Goal: Task Accomplishment & Management: Use online tool/utility

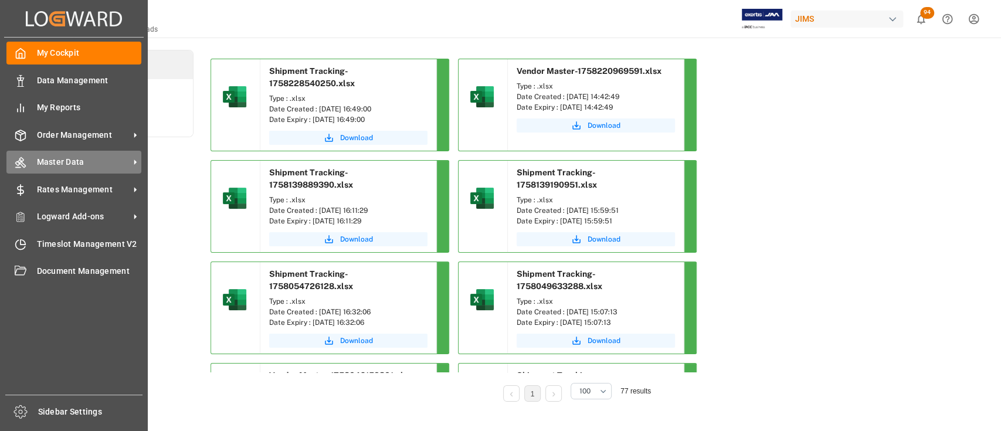
click at [86, 160] on span "Master Data" at bounding box center [83, 162] width 93 height 12
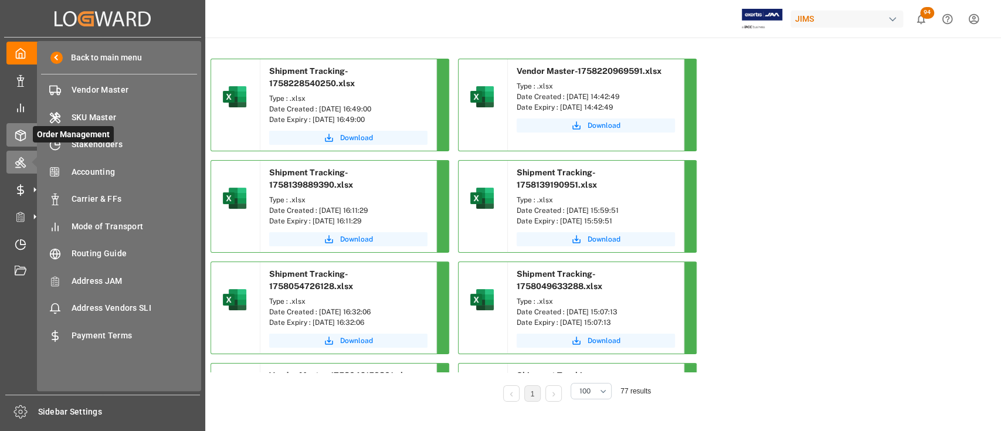
click at [20, 129] on div at bounding box center [16, 135] width 20 height 12
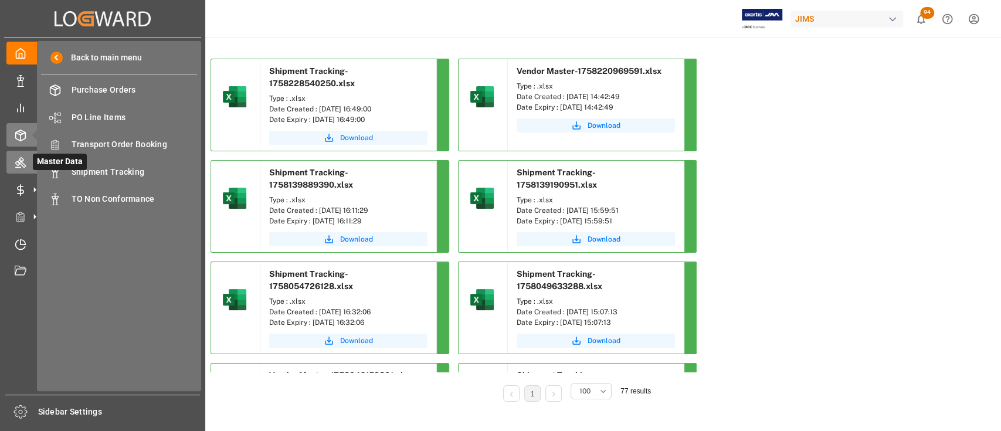
click at [25, 163] on icon at bounding box center [21, 163] width 12 height 12
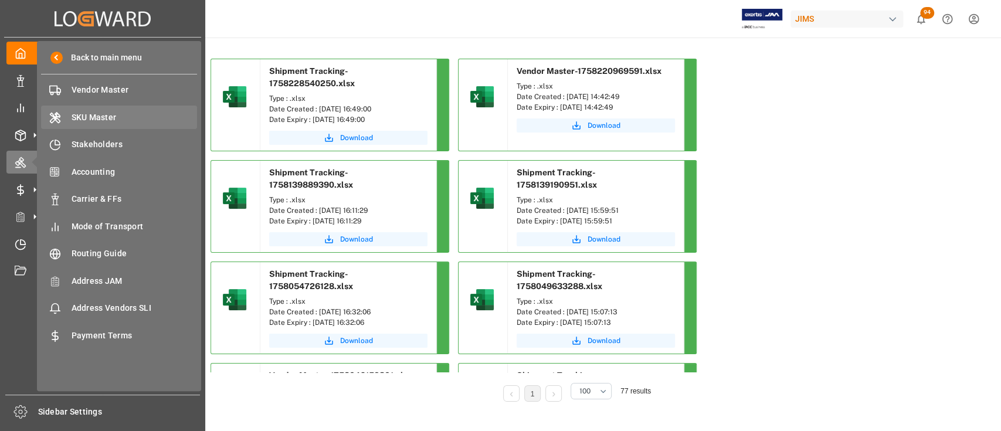
click at [91, 113] on span "SKU Master" at bounding box center [135, 117] width 126 height 12
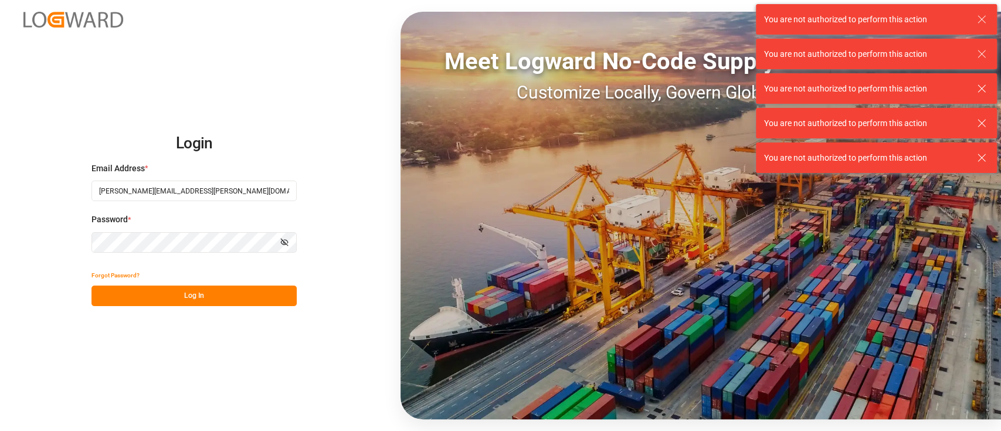
click at [211, 212] on button "Log In" at bounding box center [193, 296] width 205 height 21
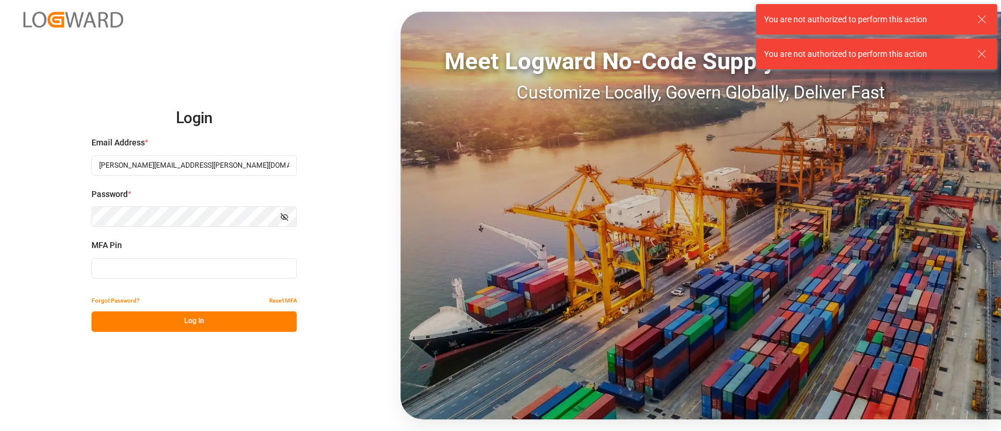
click at [188, 212] on input at bounding box center [193, 268] width 205 height 21
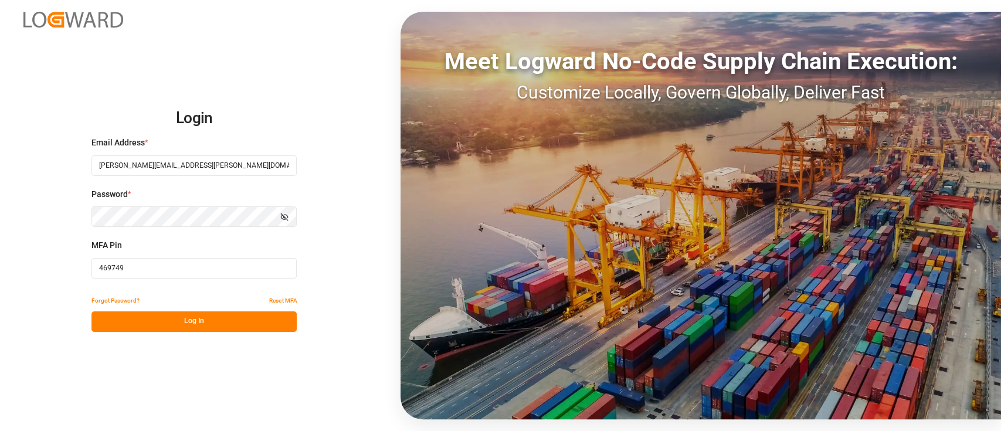
type input "469749"
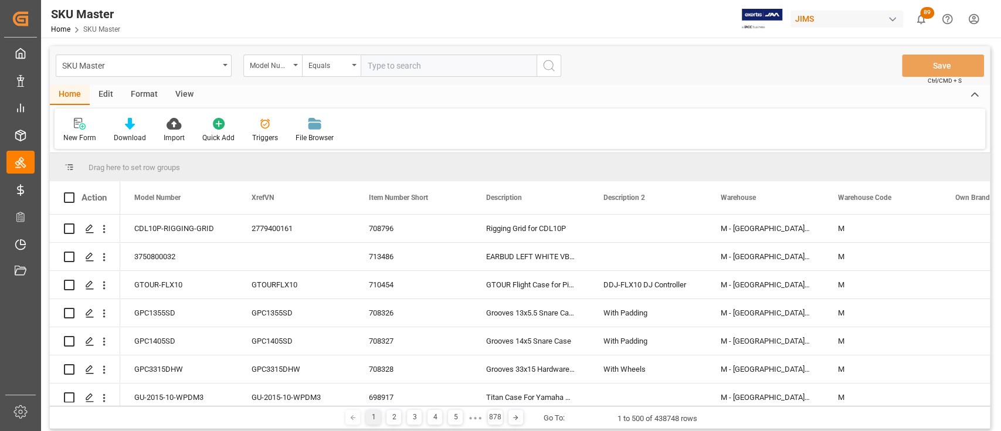
click at [436, 68] on input "text" at bounding box center [449, 66] width 176 height 22
paste input "#T5S"
type input "#T5S"
click at [555, 69] on icon "search button" at bounding box center [549, 66] width 14 height 14
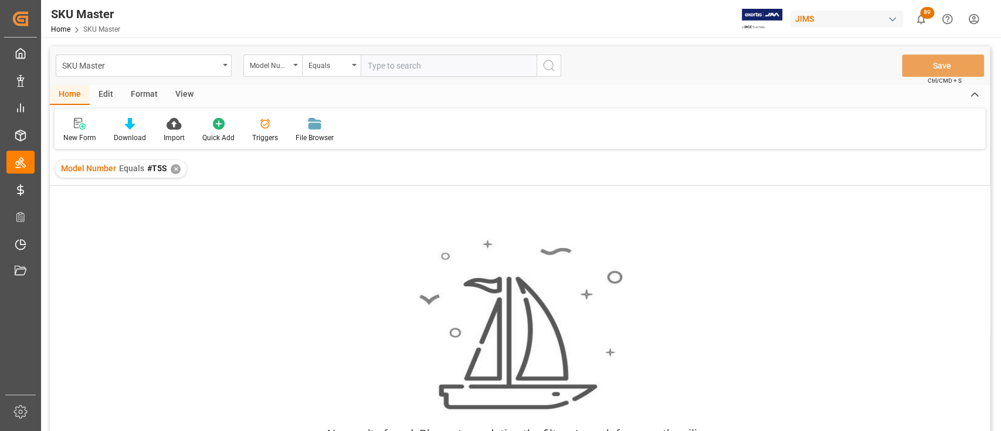
click at [172, 171] on div "✕" at bounding box center [176, 169] width 10 height 10
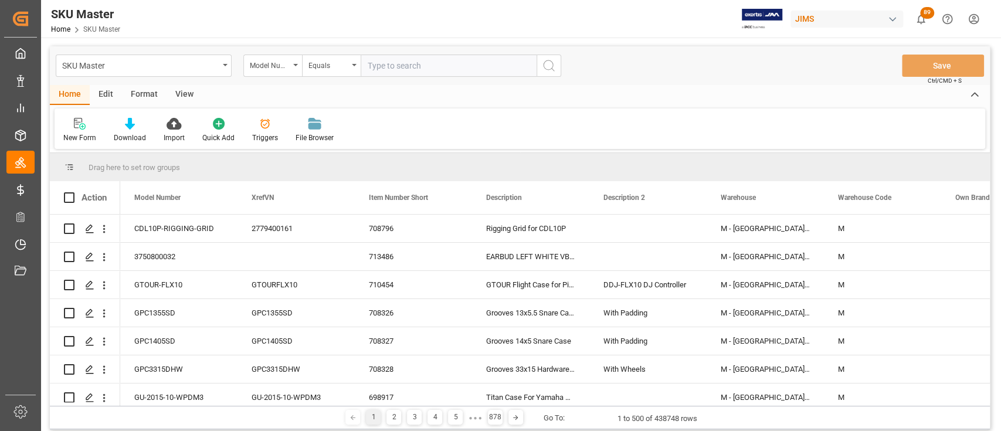
click at [449, 70] on input "text" at bounding box center [449, 66] width 176 height 22
paste input "#13"
type input "#13"
click at [553, 66] on circle "search button" at bounding box center [547, 64] width 9 height 9
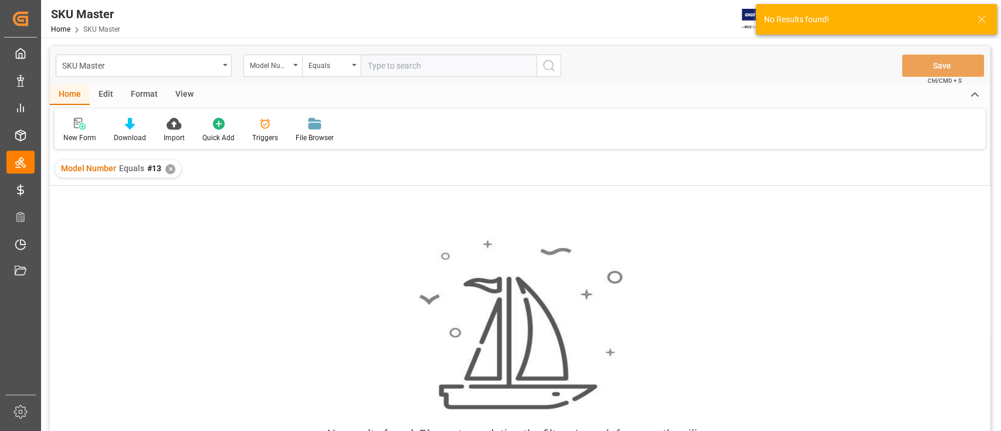
click at [169, 166] on div "✕" at bounding box center [170, 169] width 10 height 10
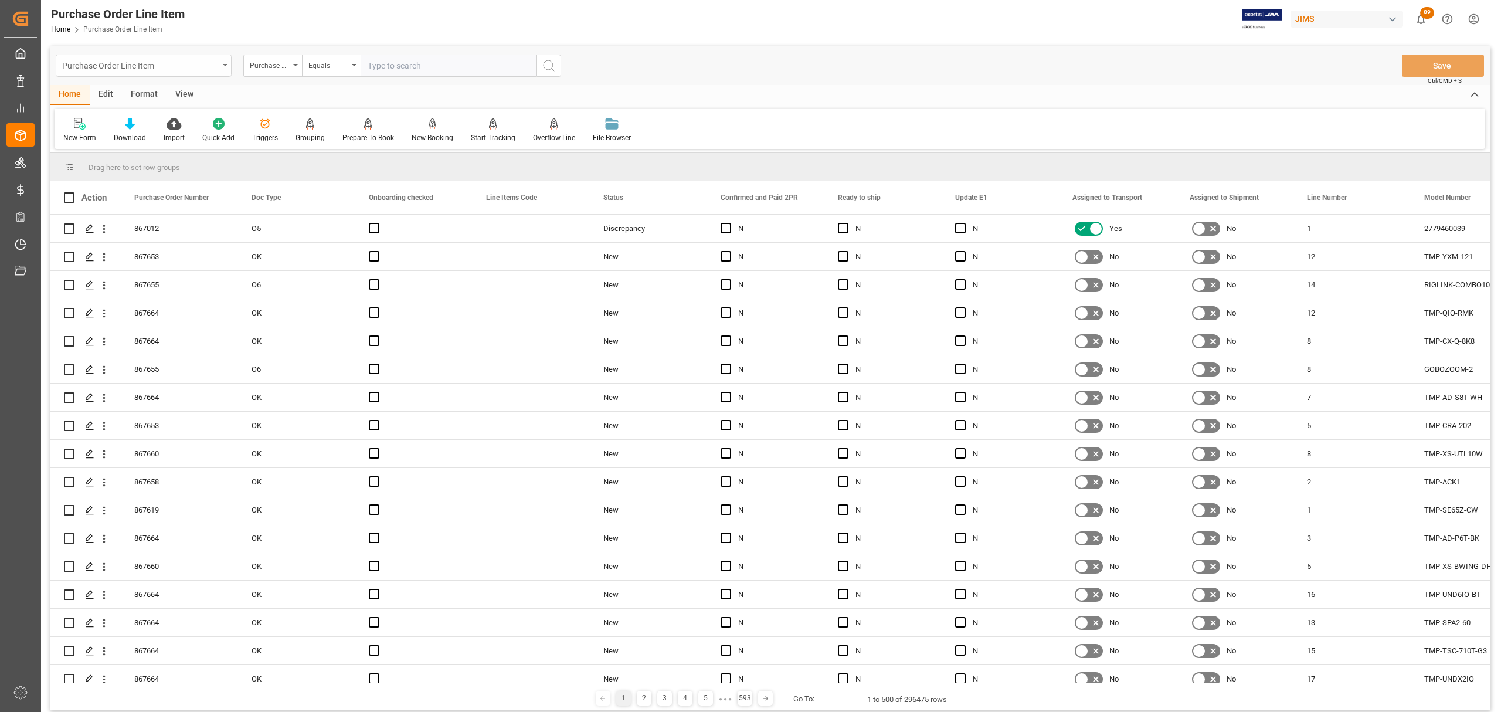
click at [223, 66] on icon "open menu" at bounding box center [225, 65] width 5 height 2
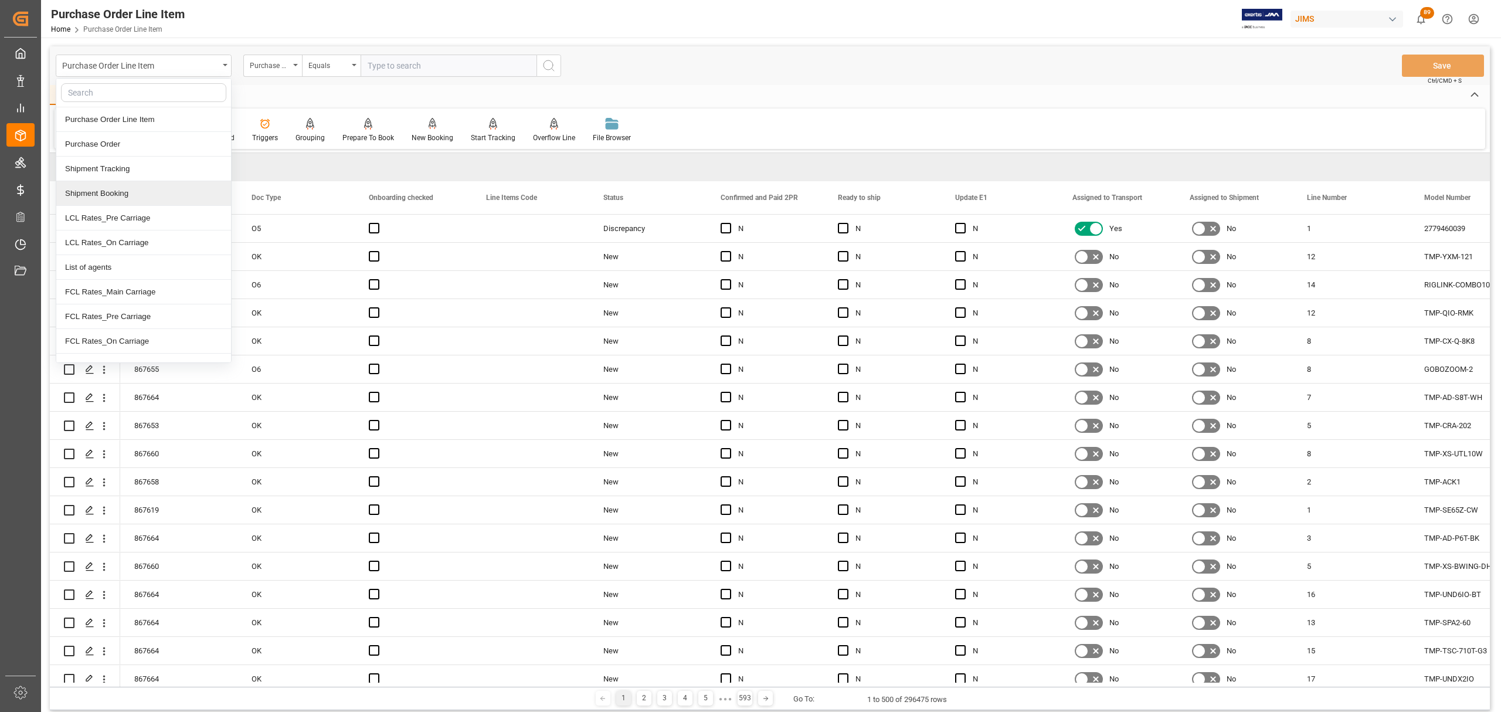
click at [118, 195] on div "Shipment Booking" at bounding box center [143, 193] width 175 height 25
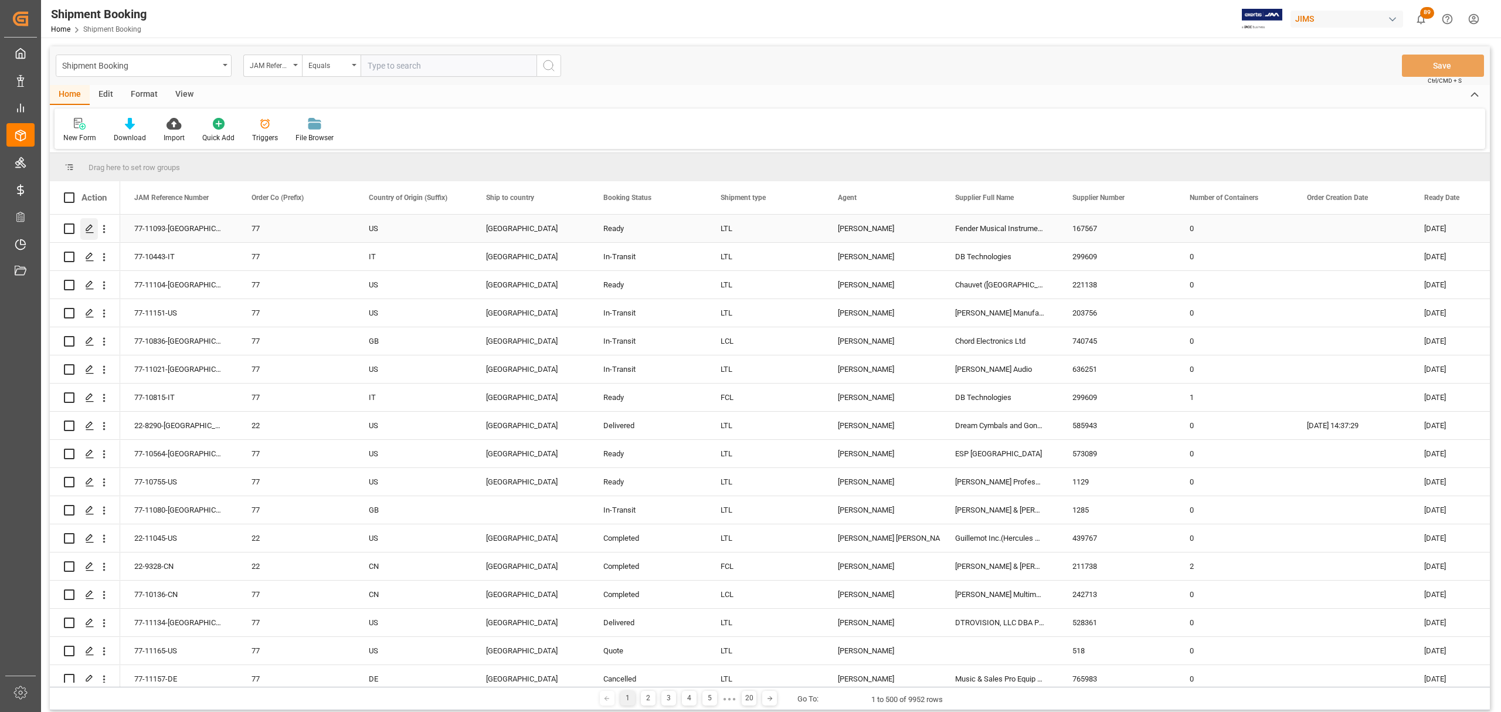
click at [86, 228] on icon "Press SPACE to select this row." at bounding box center [89, 228] width 9 height 9
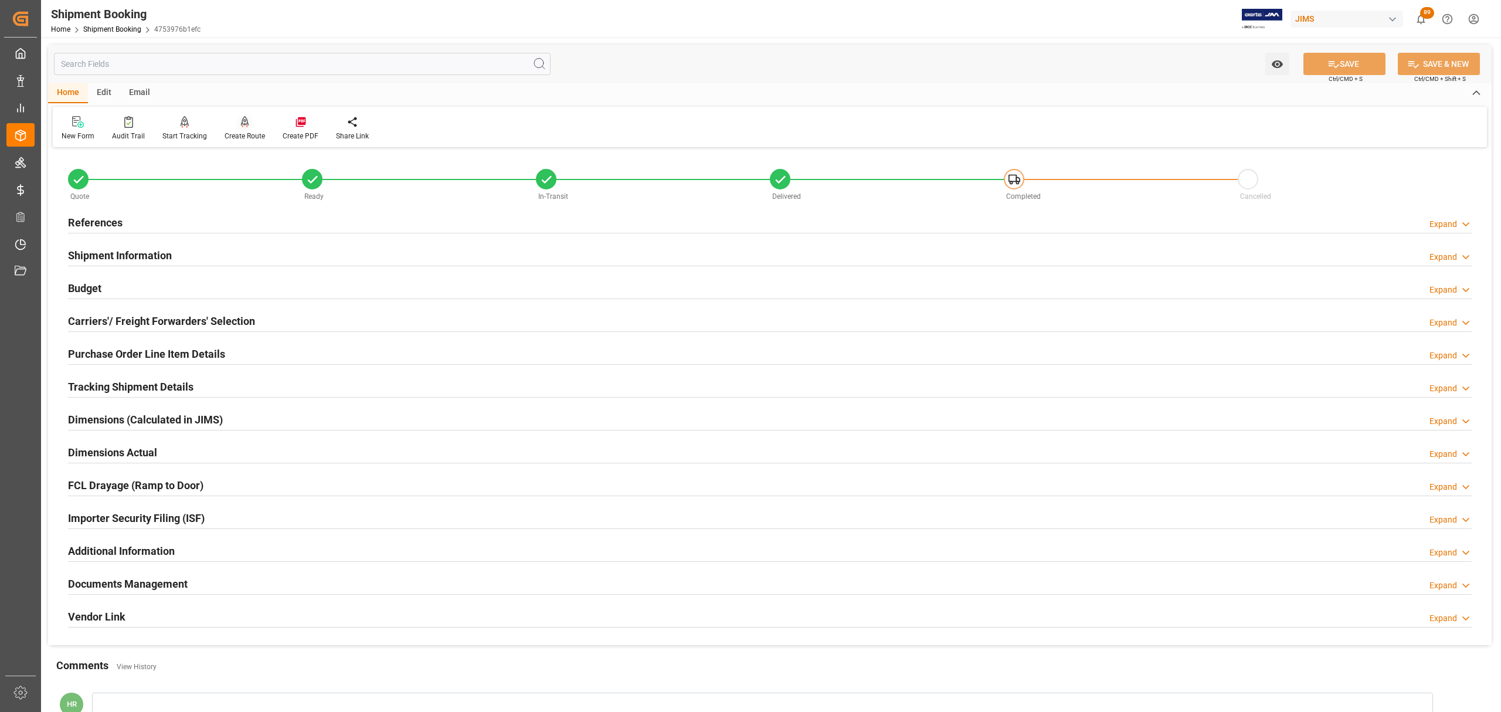
click at [242, 125] on icon at bounding box center [245, 122] width 8 height 12
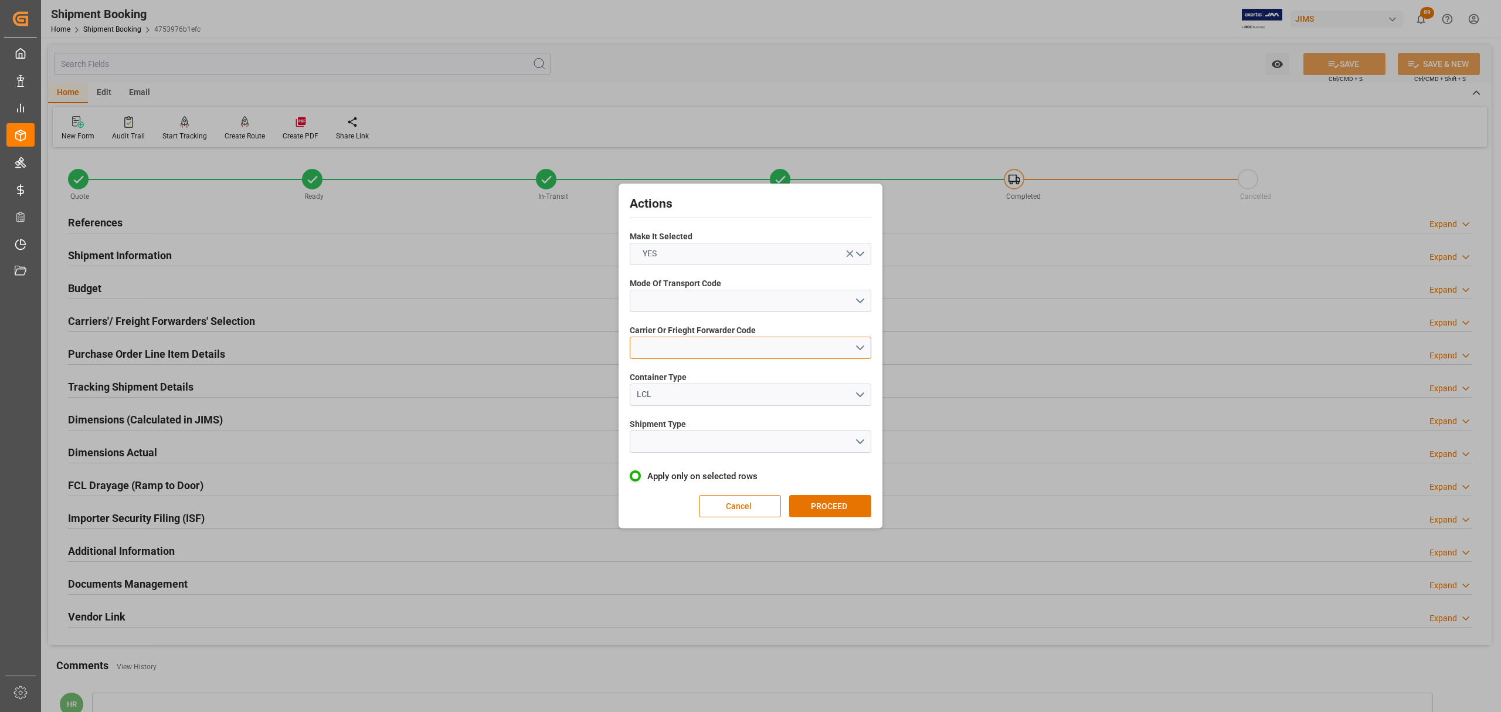
click at [861, 348] on button "open menu" at bounding box center [751, 348] width 242 height 22
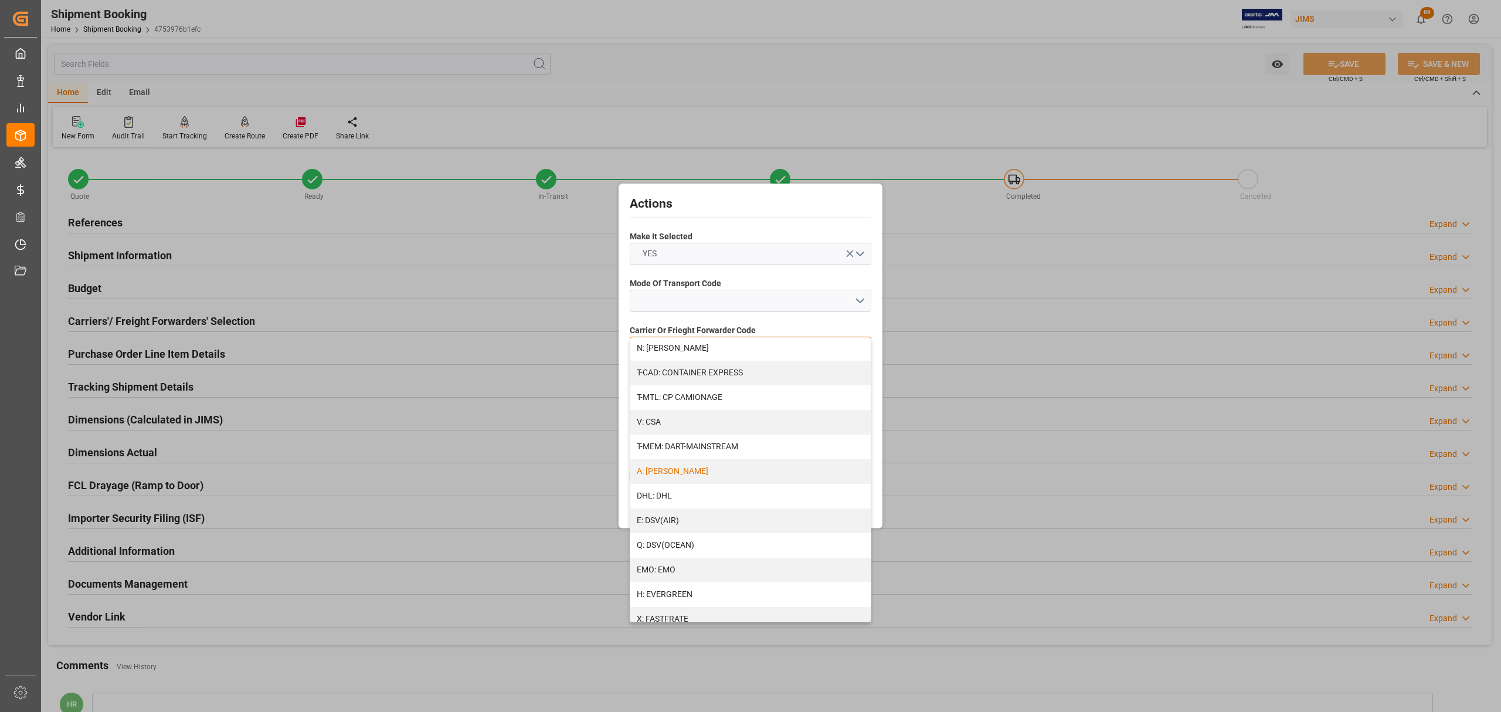
scroll to position [78, 0]
